Goal: Task Accomplishment & Management: Complete application form

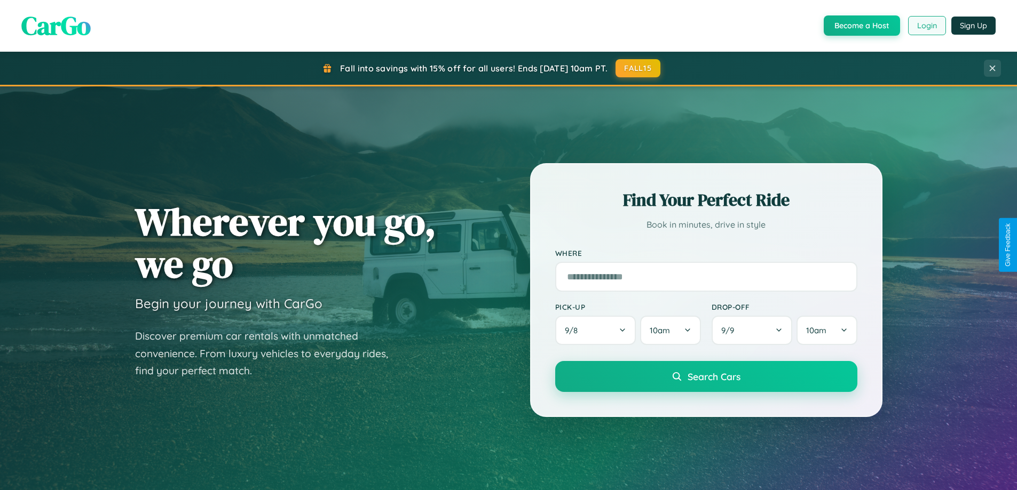
click at [926, 26] on button "Login" at bounding box center [927, 25] width 38 height 19
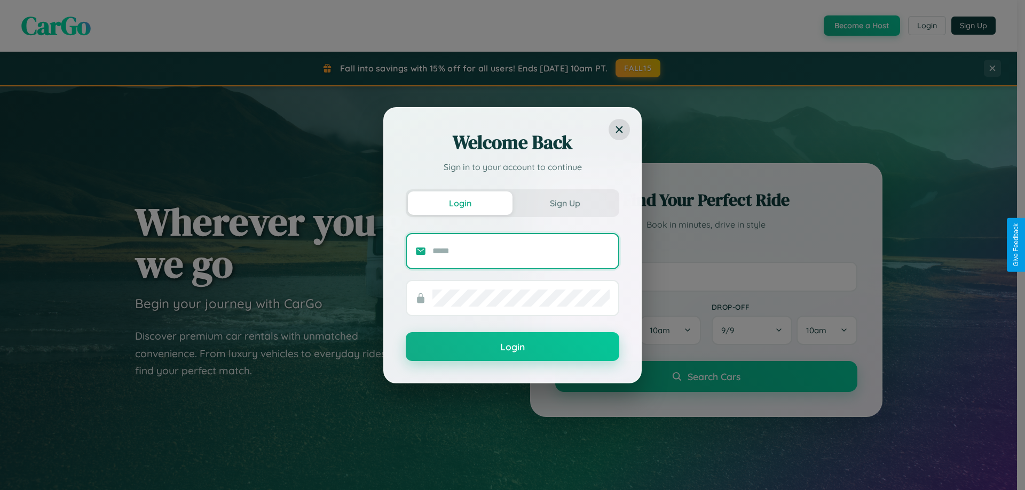
click at [521, 251] on input "text" at bounding box center [520, 251] width 177 height 17
type input "**********"
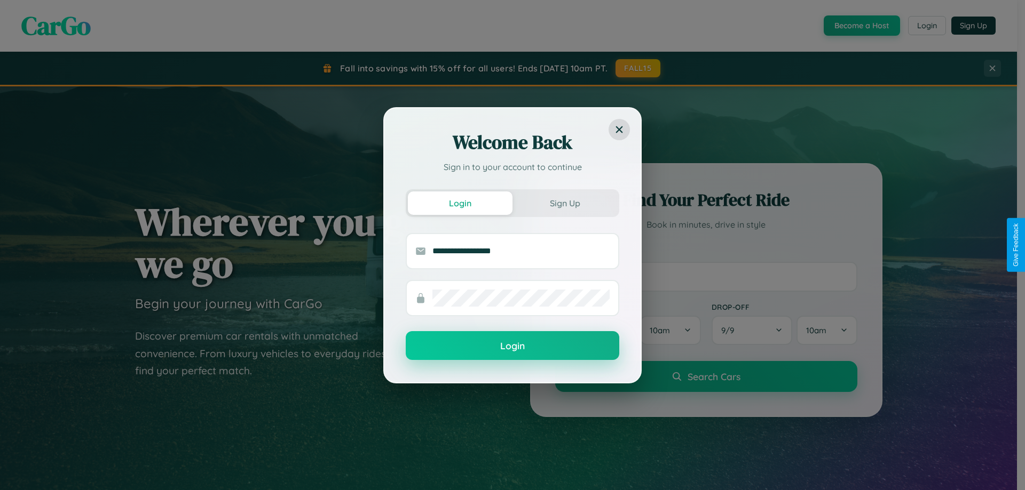
click at [512, 346] on button "Login" at bounding box center [512, 345] width 213 height 29
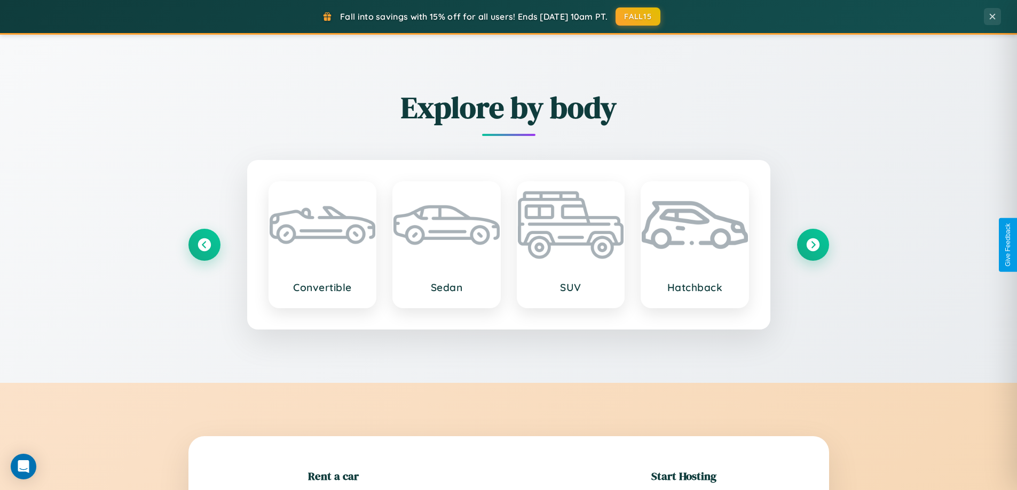
scroll to position [231, 0]
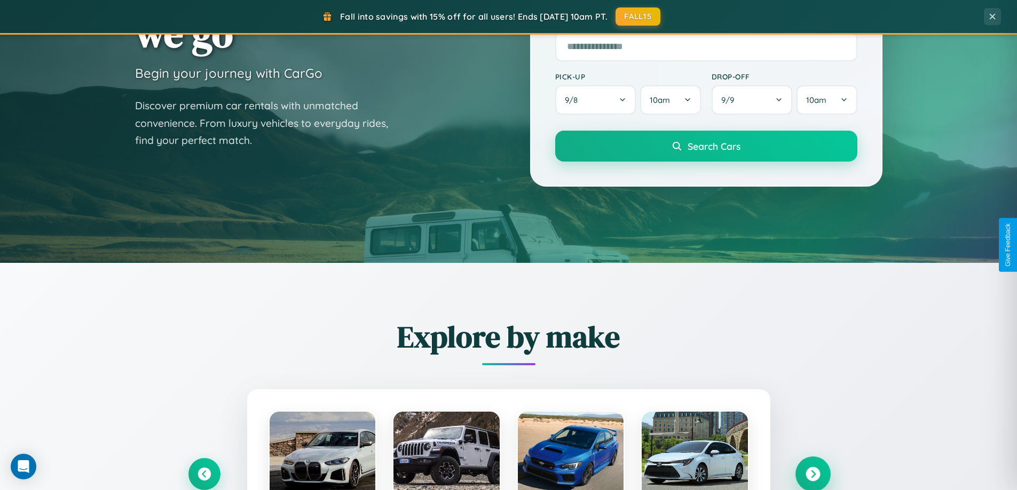
click at [812, 474] on icon at bounding box center [812, 475] width 14 height 14
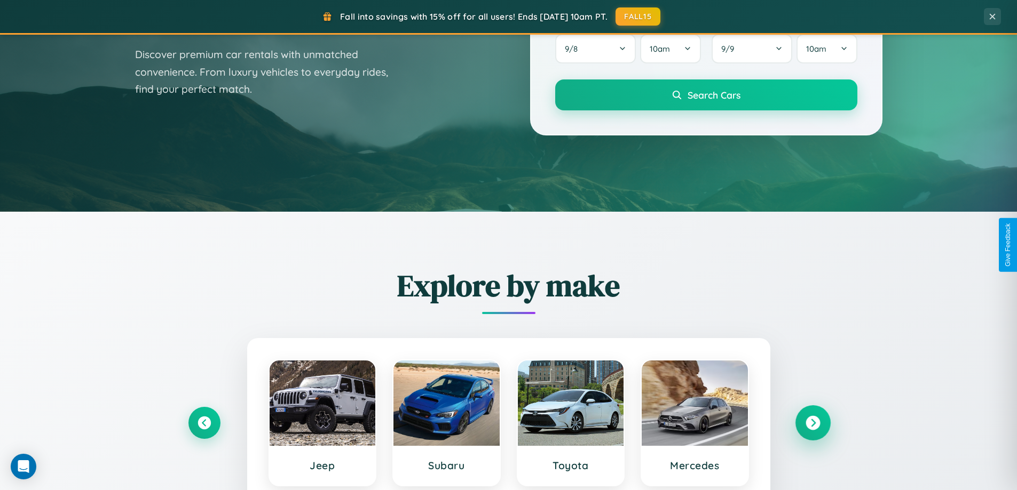
scroll to position [2054, 0]
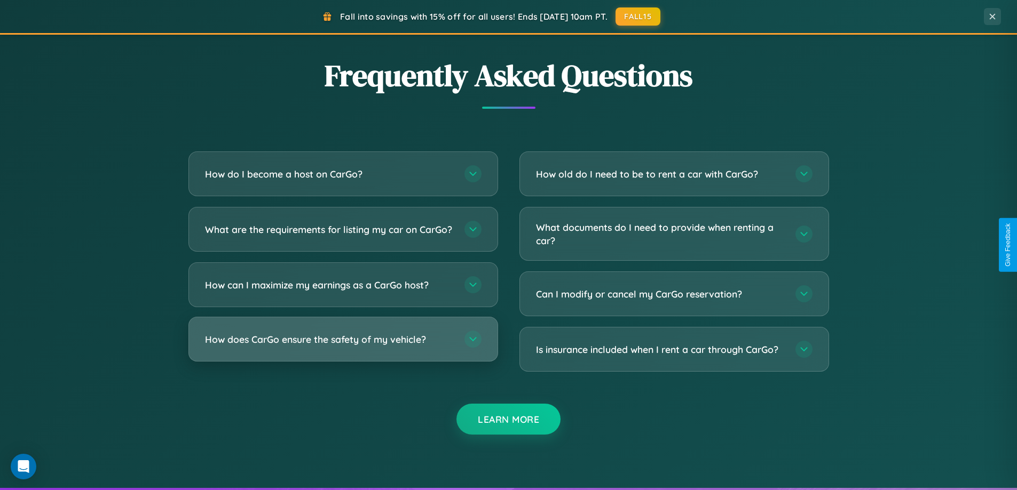
click at [343, 346] on h3 "How does CarGo ensure the safety of my vehicle?" at bounding box center [329, 339] width 249 height 13
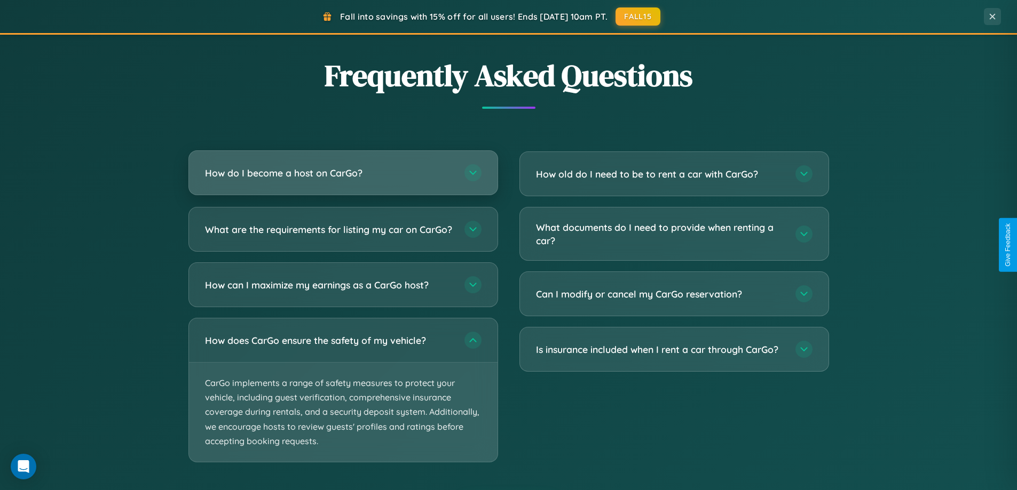
click at [343, 173] on h3 "How do I become a host on CarGo?" at bounding box center [329, 173] width 249 height 13
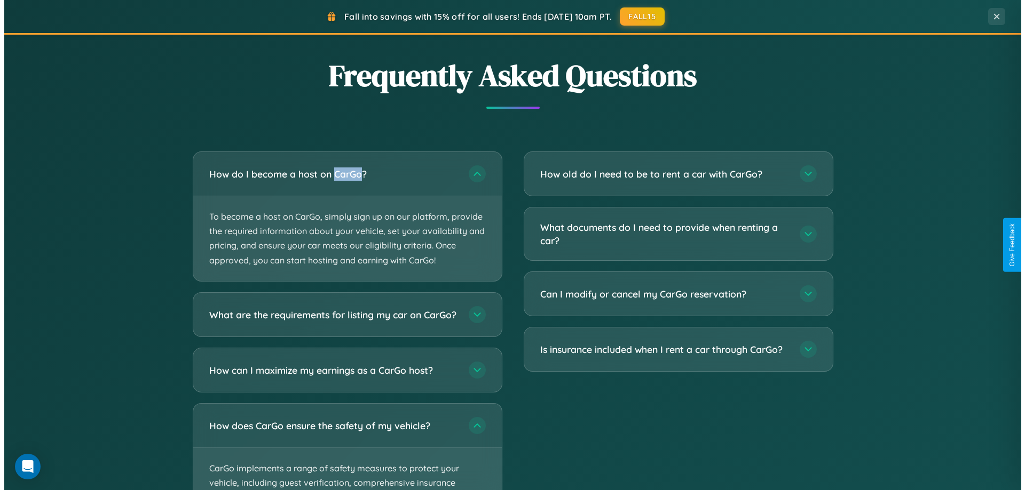
scroll to position [0, 0]
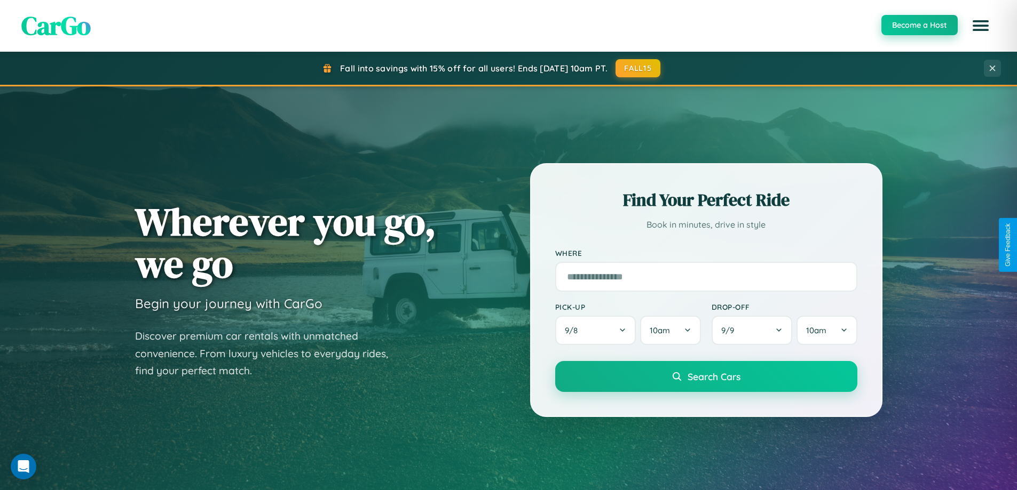
click at [918, 25] on button "Become a Host" at bounding box center [919, 25] width 76 height 20
